Goal: Task Accomplishment & Management: Manage account settings

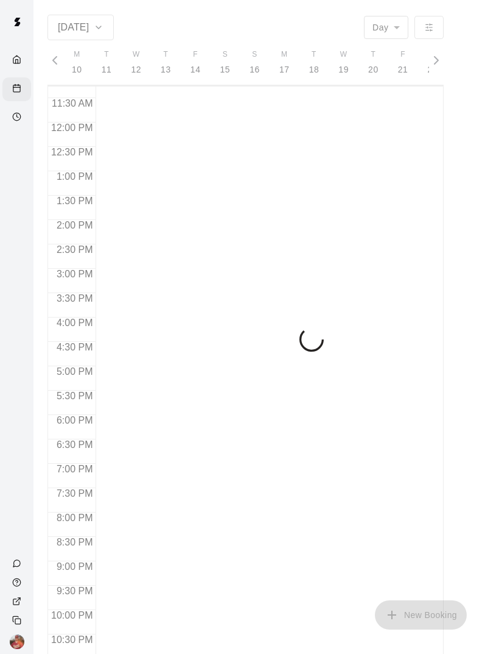
scroll to position [0, 5041]
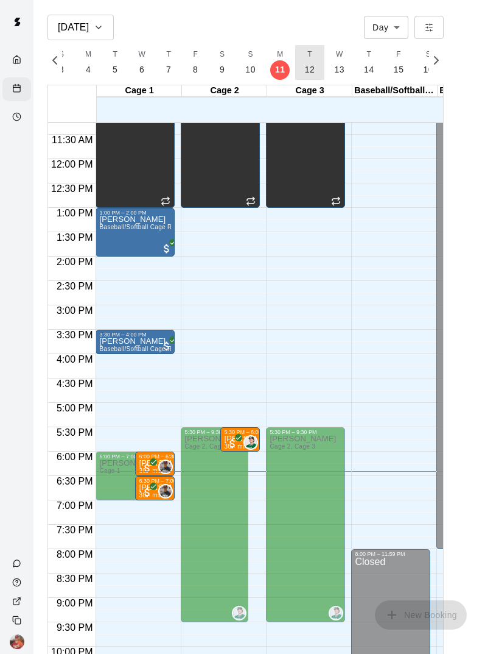
click at [306, 77] on button "T 12" at bounding box center [310, 62] width 30 height 35
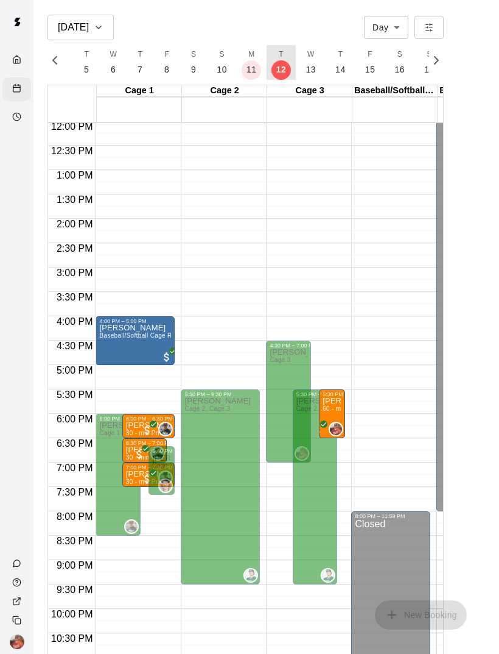
scroll to position [585, 0]
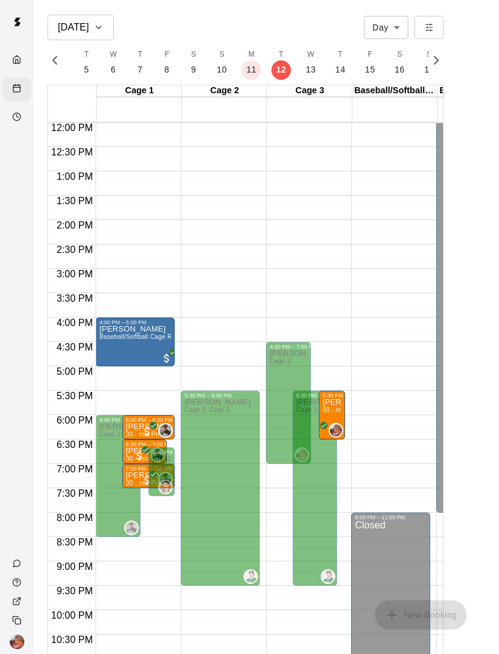
click at [339, 402] on p "[PERSON_NAME]" at bounding box center [332, 402] width 19 height 0
click at [14, 116] on circle "Availability" at bounding box center [17, 117] width 8 height 8
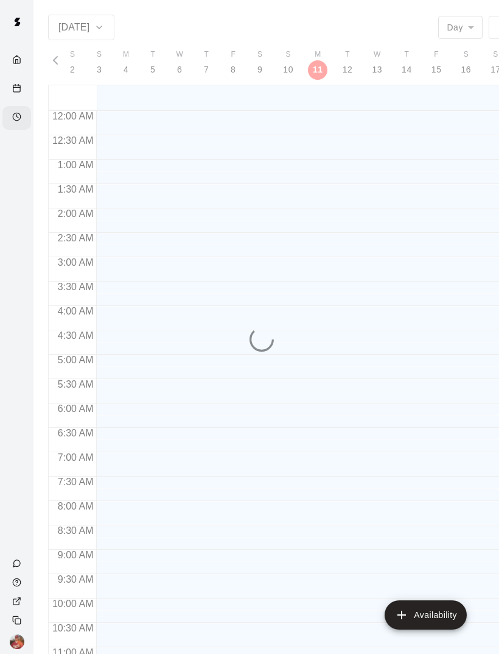
scroll to position [573, 0]
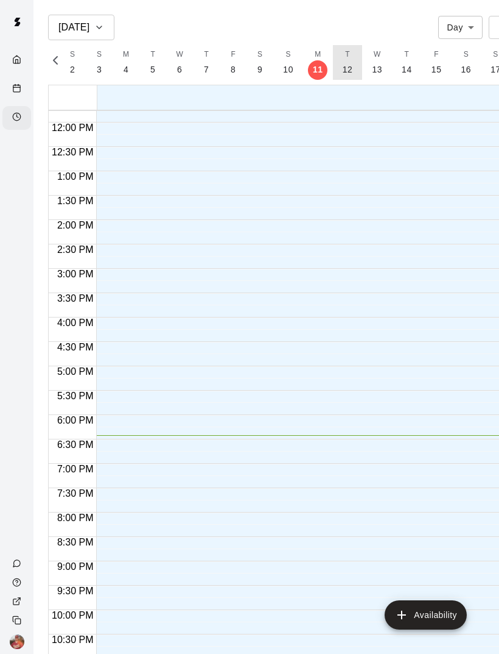
click at [347, 70] on p "12" at bounding box center [348, 69] width 10 height 13
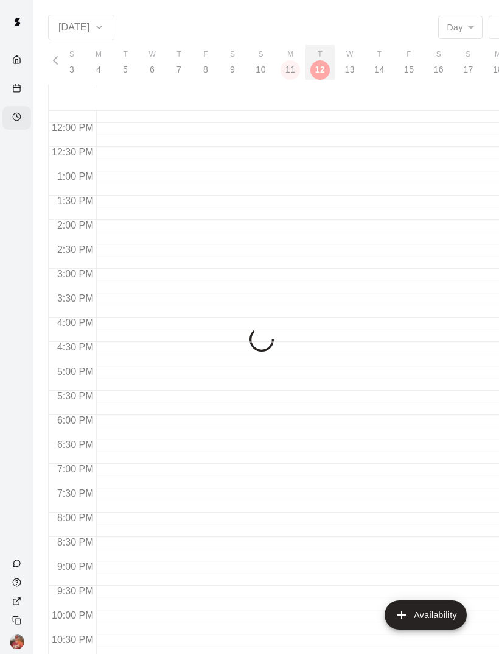
scroll to position [0, 5033]
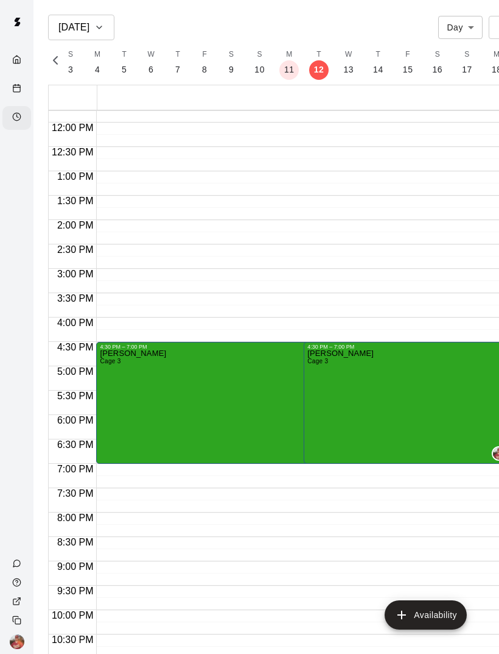
click at [323, 360] on icon "edit" at bounding box center [320, 362] width 15 height 15
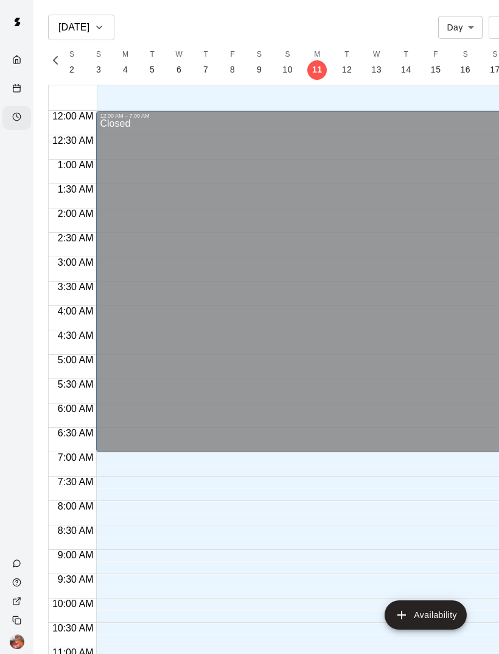
scroll to position [573, 0]
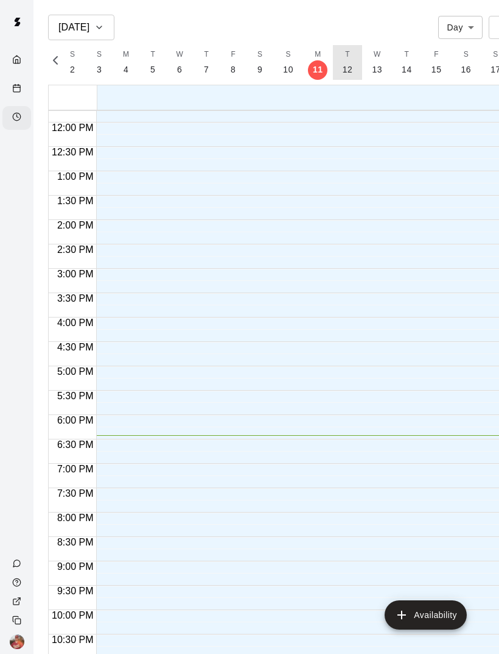
click at [345, 73] on p "12" at bounding box center [348, 69] width 10 height 13
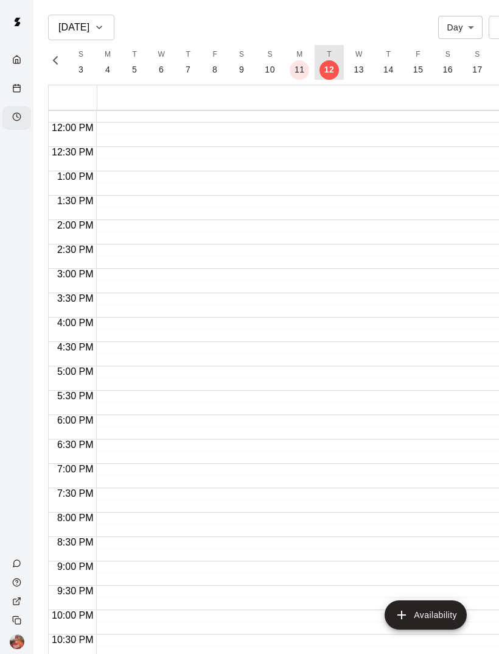
scroll to position [0, 5033]
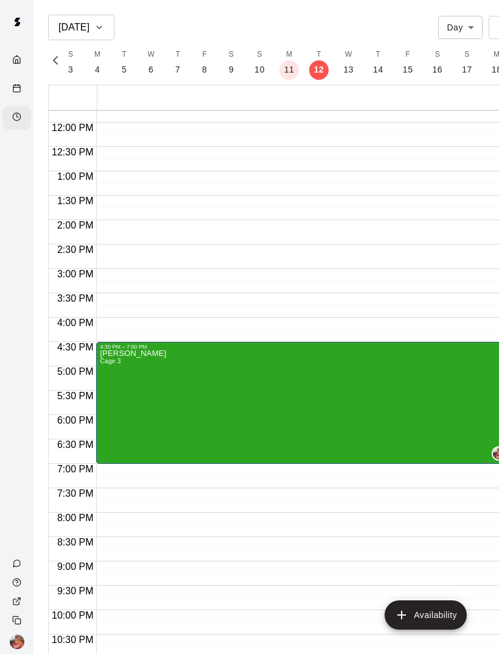
click at [115, 363] on icon "edit" at bounding box center [112, 362] width 15 height 15
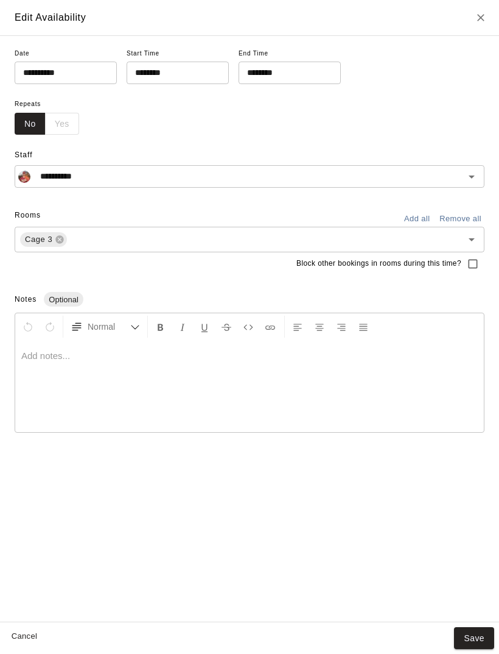
click at [279, 80] on input "********" at bounding box center [286, 73] width 94 height 23
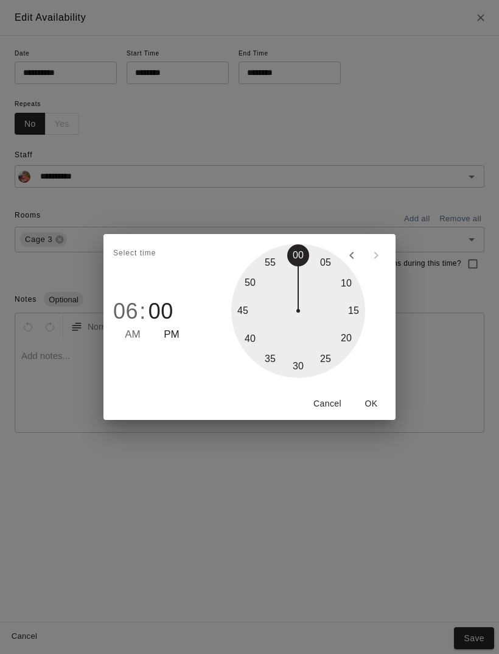
click at [272, 362] on div at bounding box center [298, 311] width 134 height 134
type input "********"
click at [377, 403] on button "OK" at bounding box center [371, 403] width 39 height 23
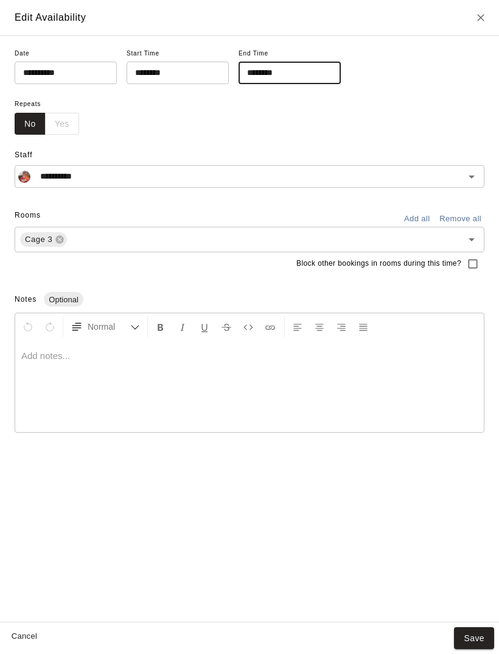
click at [475, 638] on button "Save" at bounding box center [474, 638] width 40 height 23
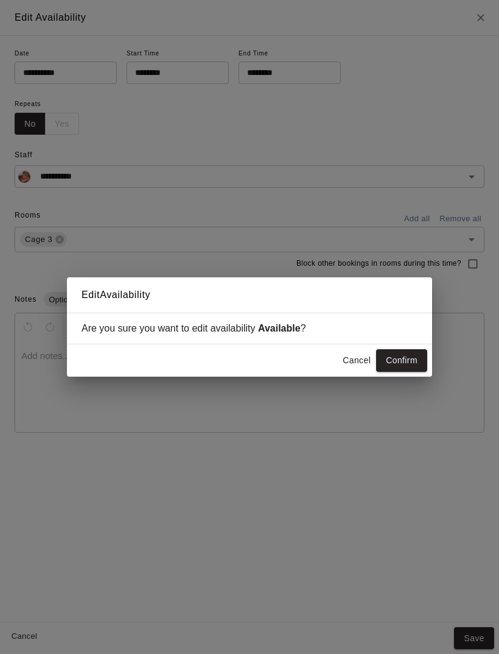
click at [410, 360] on button "Confirm" at bounding box center [401, 360] width 51 height 23
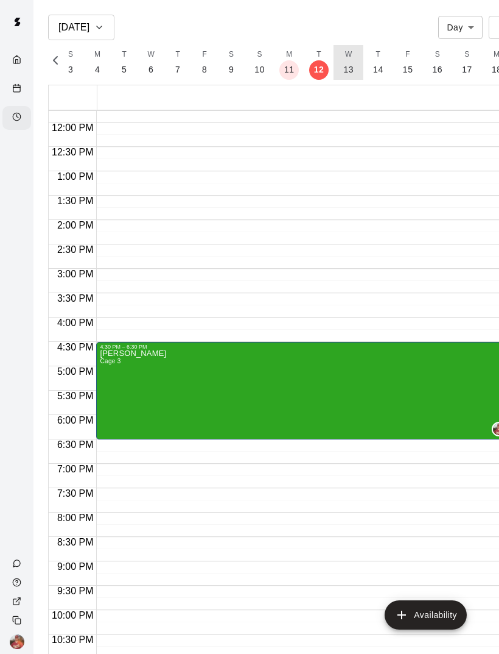
click at [346, 69] on p "13" at bounding box center [349, 69] width 10 height 13
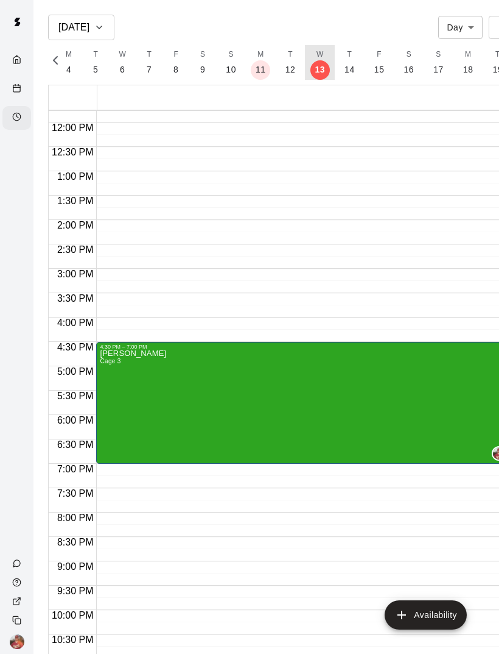
scroll to position [0, 5061]
click at [20, 87] on line "Calendar" at bounding box center [16, 87] width 7 height 0
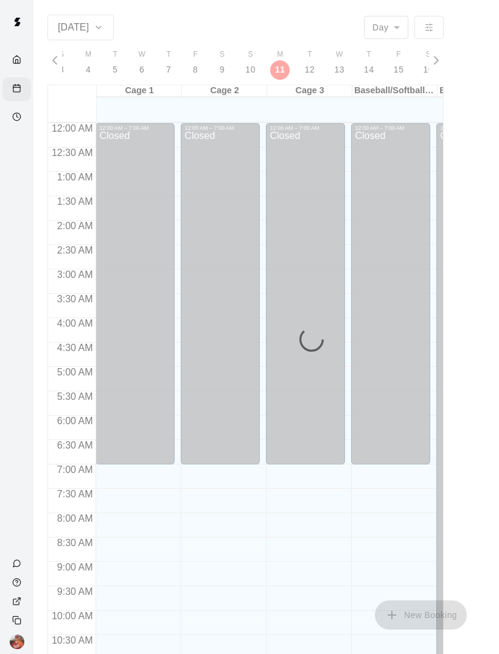
scroll to position [549, 0]
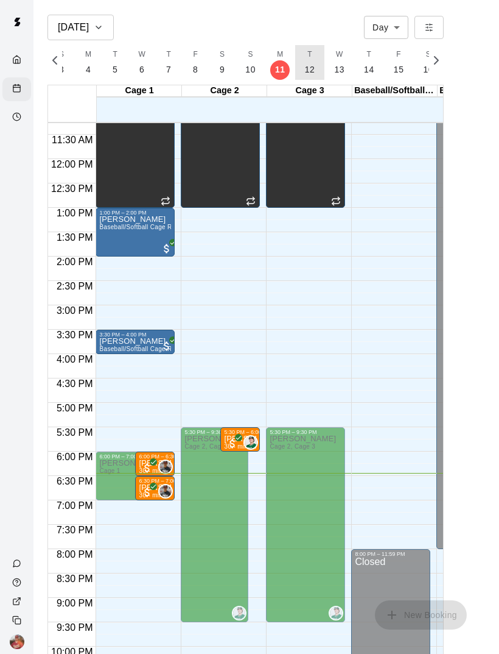
click at [310, 73] on p "12" at bounding box center [310, 69] width 10 height 13
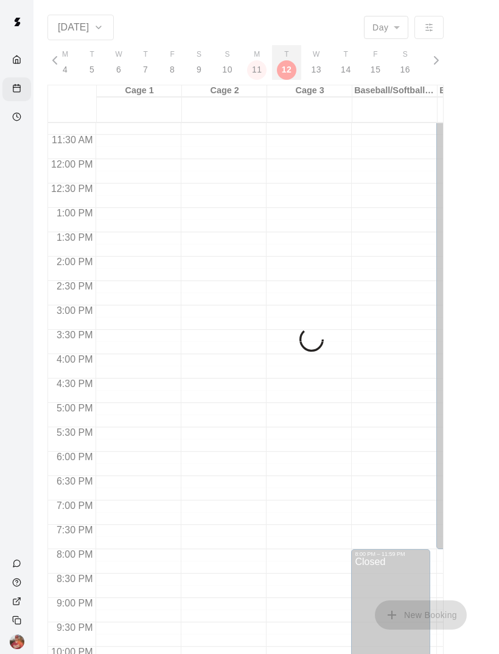
scroll to position [0, 5070]
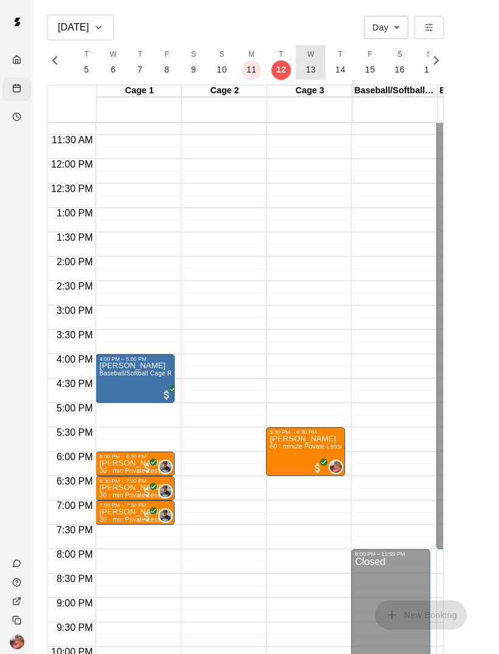
click at [308, 68] on p "13" at bounding box center [311, 69] width 10 height 13
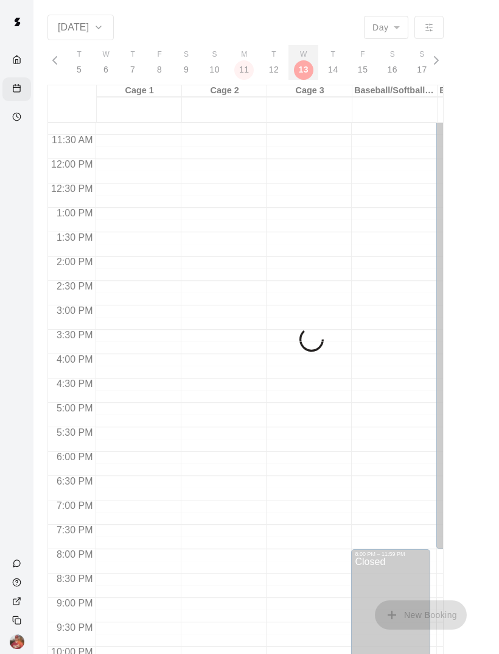
scroll to position [0, 5098]
